Goal: Information Seeking & Learning: Stay updated

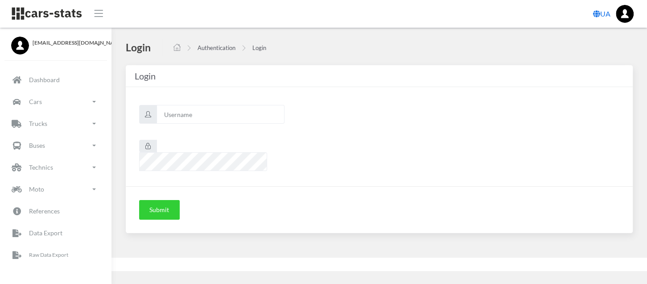
scroll to position [7, 7]
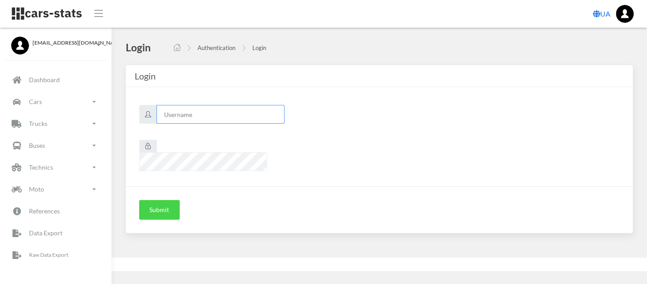
type input "renault"
click at [153, 200] on button "Submit" at bounding box center [159, 210] width 41 height 20
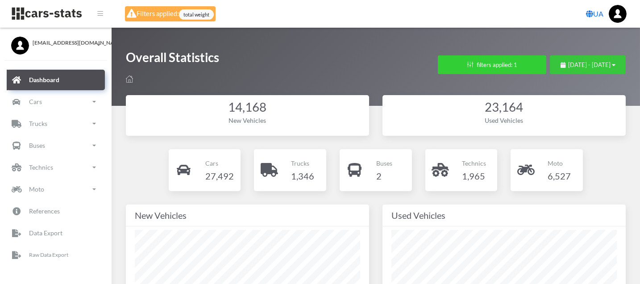
click at [569, 64] on span "July 12, 2025 - August 11, 2025" at bounding box center [589, 64] width 42 height 7
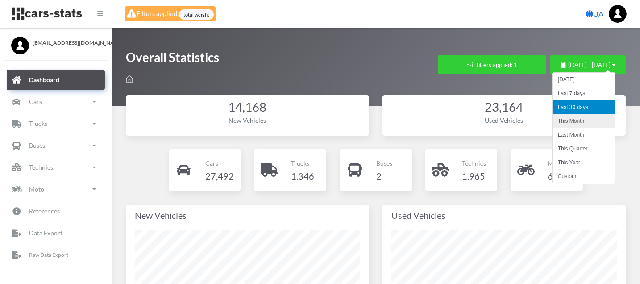
click at [575, 117] on li "This Month" at bounding box center [583, 121] width 62 height 14
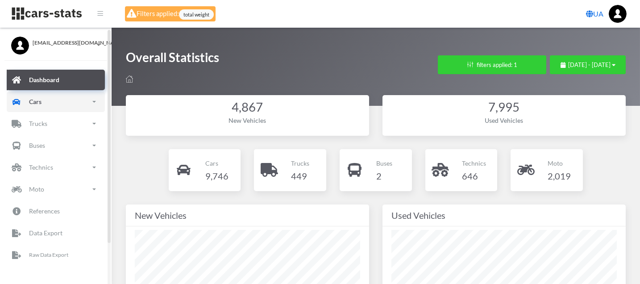
click at [41, 104] on link "Cars" at bounding box center [56, 101] width 98 height 21
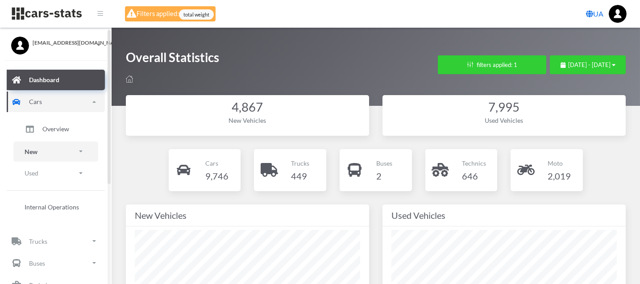
click at [45, 152] on link "New" at bounding box center [55, 151] width 85 height 20
click at [45, 168] on link "Brands" at bounding box center [55, 176] width 71 height 18
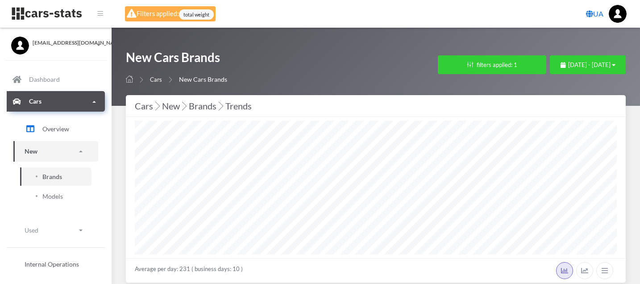
select select "25"
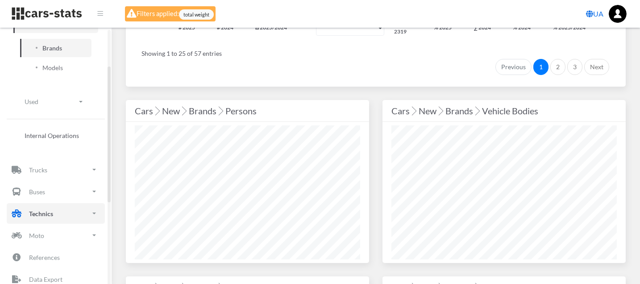
scroll to position [149, 0]
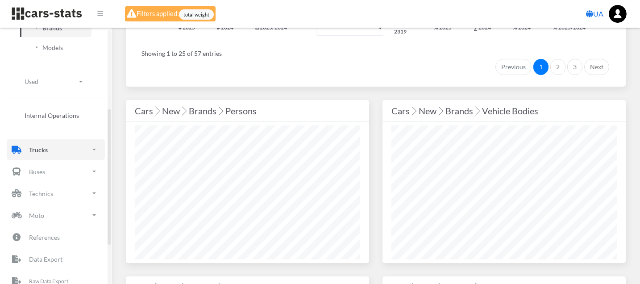
click at [54, 151] on link "Trucks" at bounding box center [56, 149] width 98 height 21
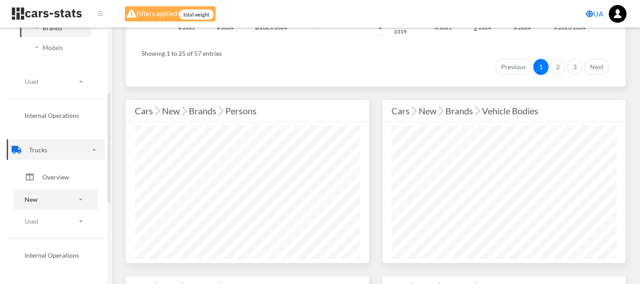
click at [47, 197] on link "New" at bounding box center [55, 199] width 85 height 20
click at [54, 222] on span "Brands" at bounding box center [52, 224] width 20 height 9
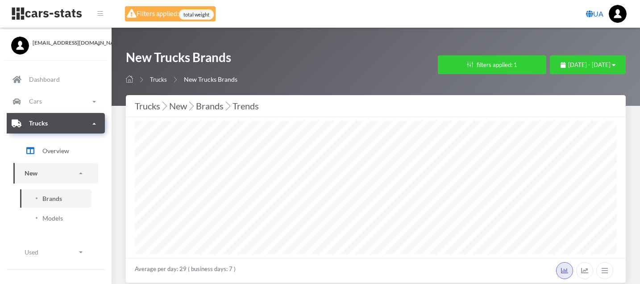
select select "25"
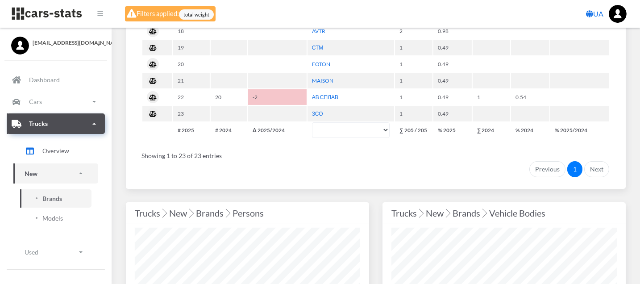
scroll to position [892, 0]
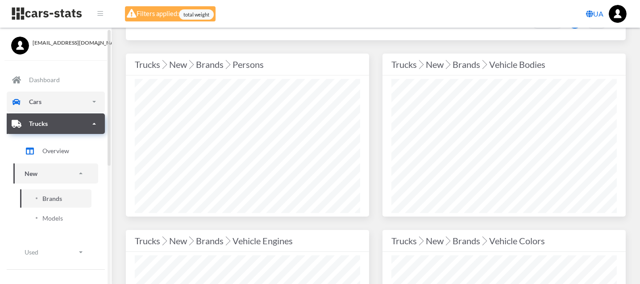
click at [37, 104] on p "Cars" at bounding box center [35, 101] width 12 height 11
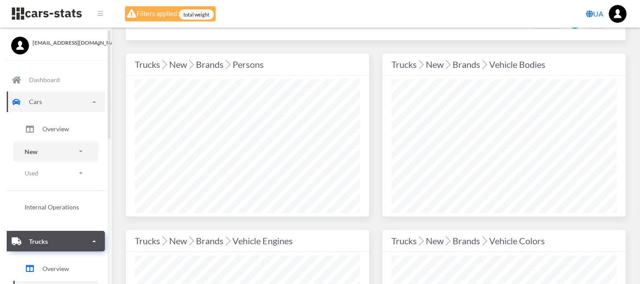
click at [46, 152] on link "New" at bounding box center [55, 151] width 85 height 20
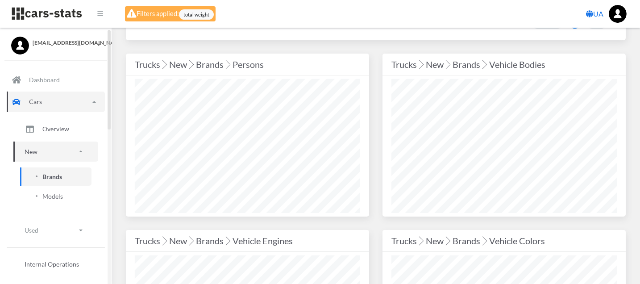
click at [55, 177] on span "Brands" at bounding box center [52, 176] width 20 height 9
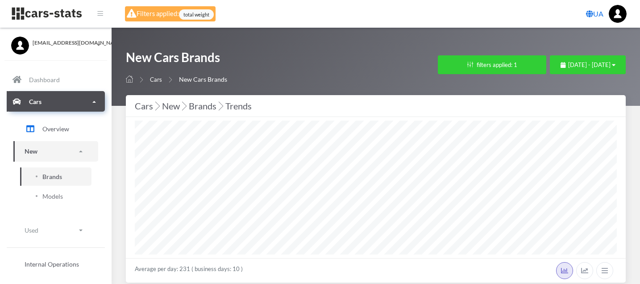
select select "25"
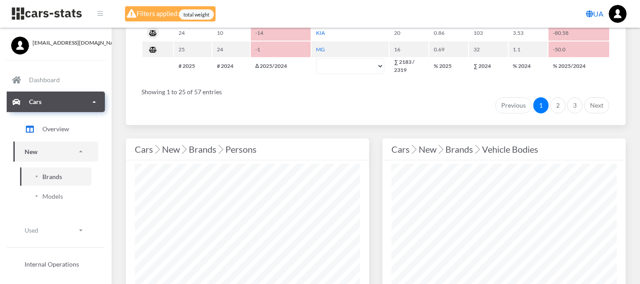
scroll to position [842, 0]
